Goal: Information Seeking & Learning: Learn about a topic

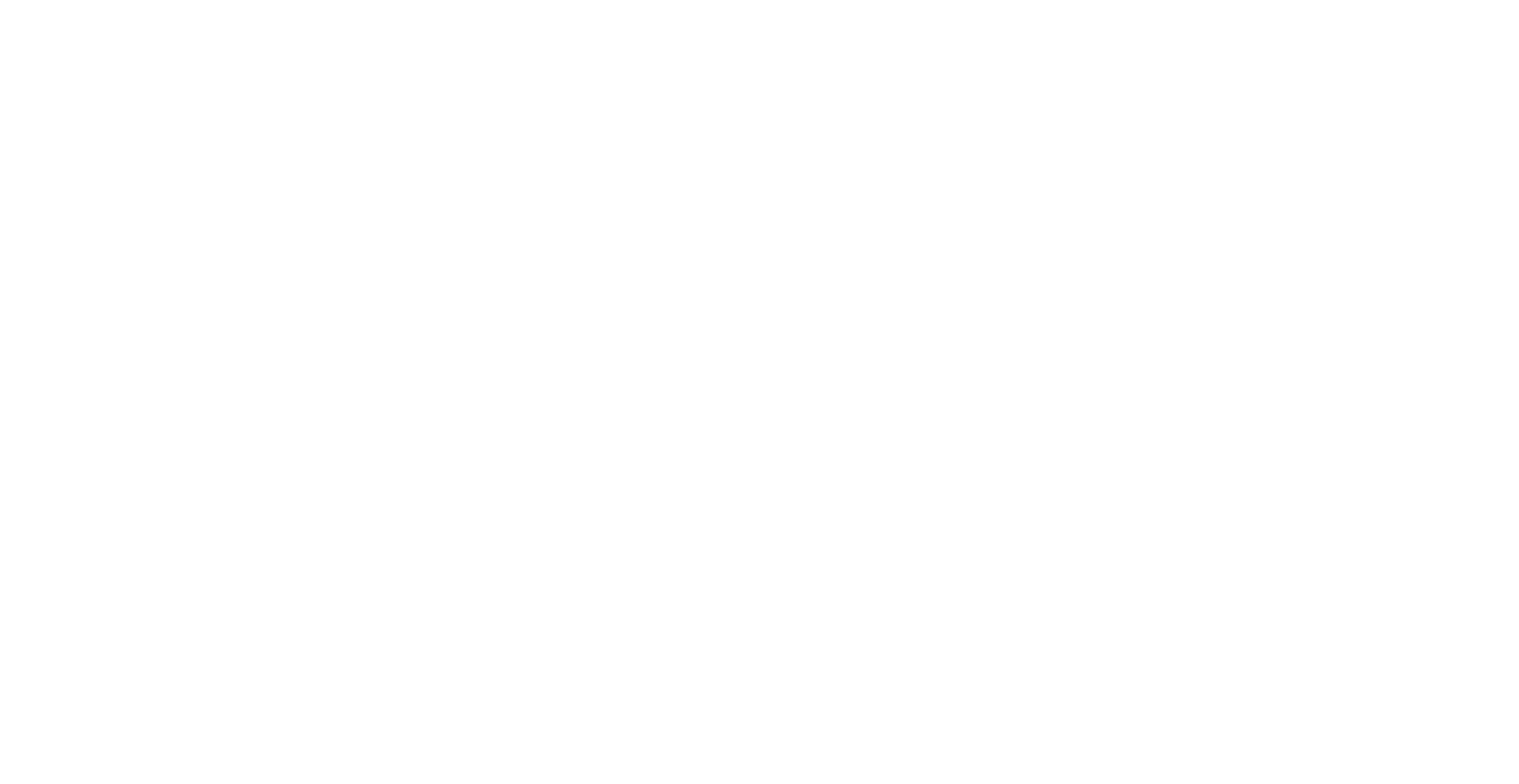
scroll to position [7195, 0]
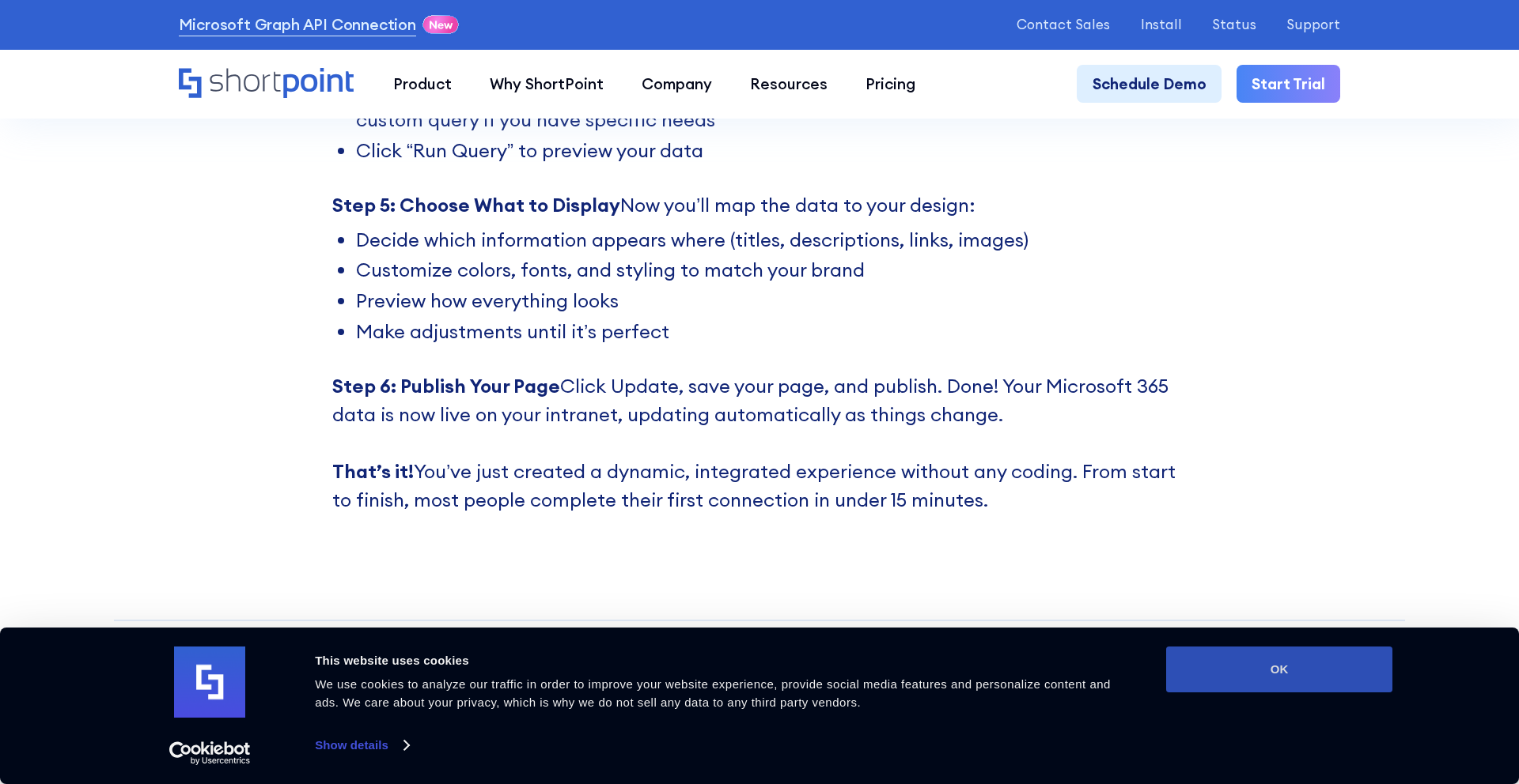
click at [1259, 673] on button "OK" at bounding box center [1279, 670] width 226 height 46
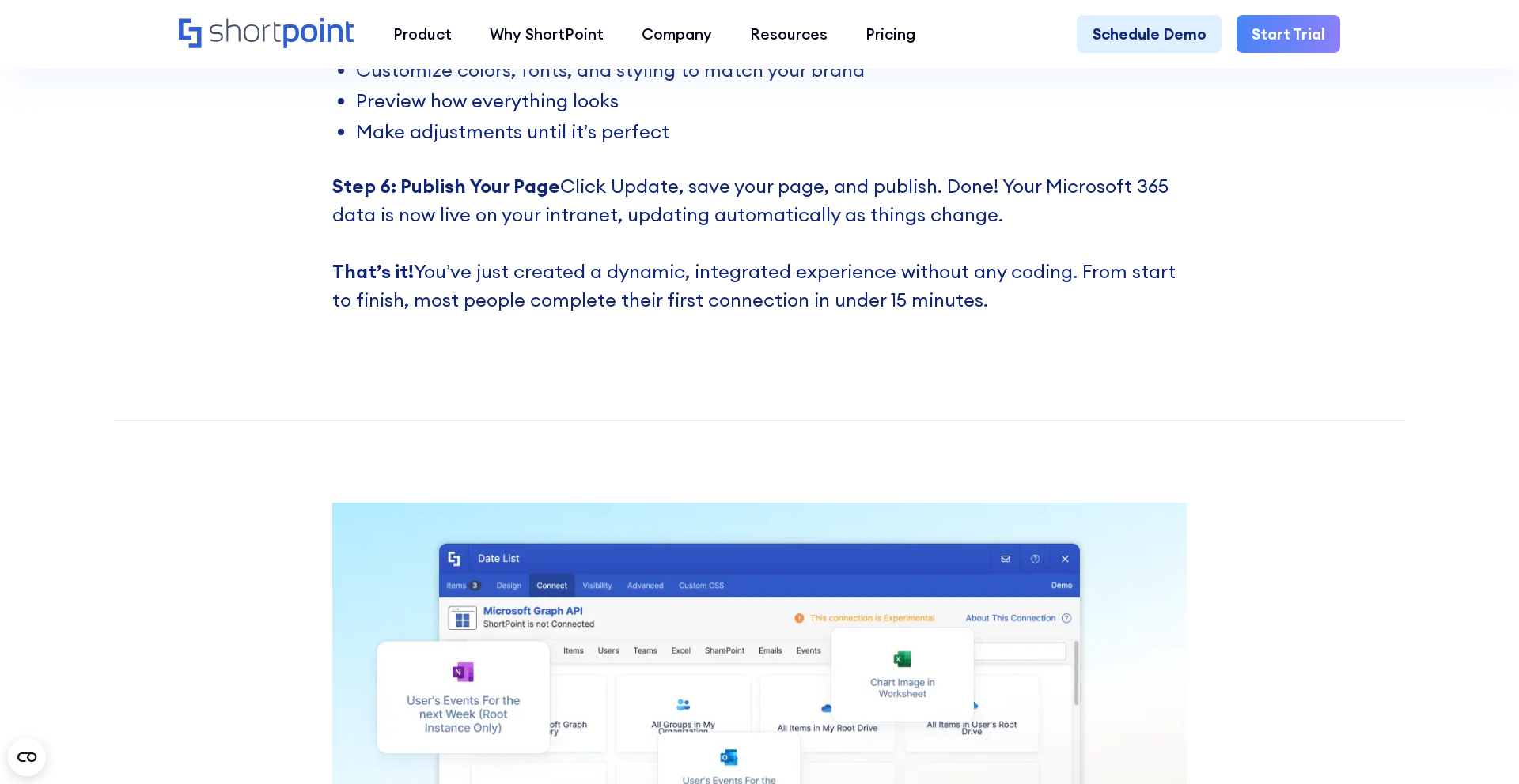
scroll to position [7505, 0]
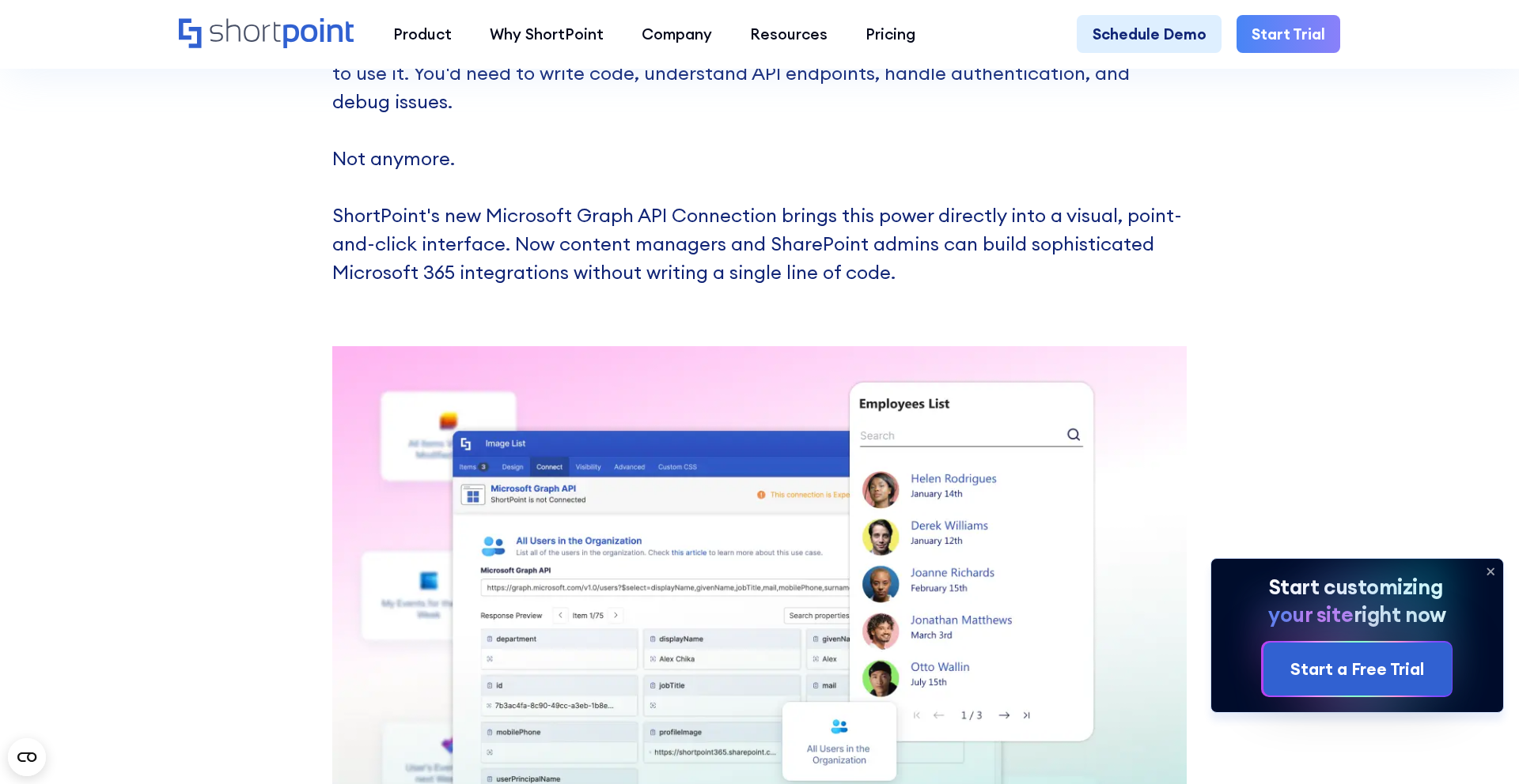
scroll to position [3694, 0]
